Goal: Navigation & Orientation: Find specific page/section

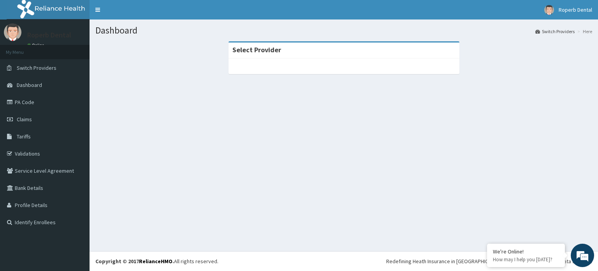
click at [36, 43] on link "Online" at bounding box center [36, 44] width 19 height 5
click at [42, 67] on span "Switch Providers" at bounding box center [37, 67] width 40 height 7
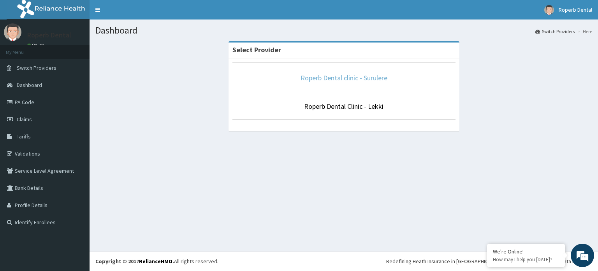
click at [368, 76] on link "Roperb Dental clinic - Surulere" at bounding box center [344, 77] width 87 height 9
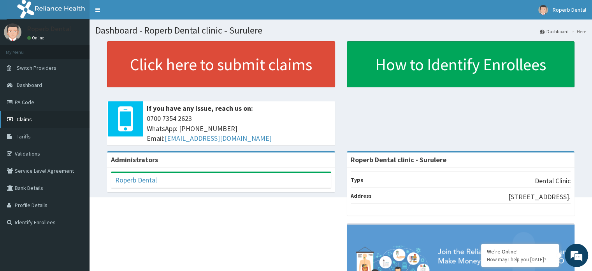
click at [33, 120] on link "Claims" at bounding box center [45, 119] width 90 height 17
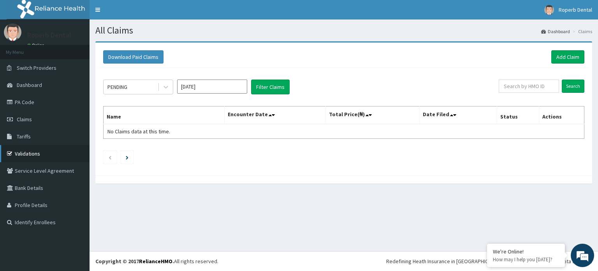
click at [27, 151] on link "Validations" at bounding box center [45, 153] width 90 height 17
